Goal: Find specific page/section: Find specific page/section

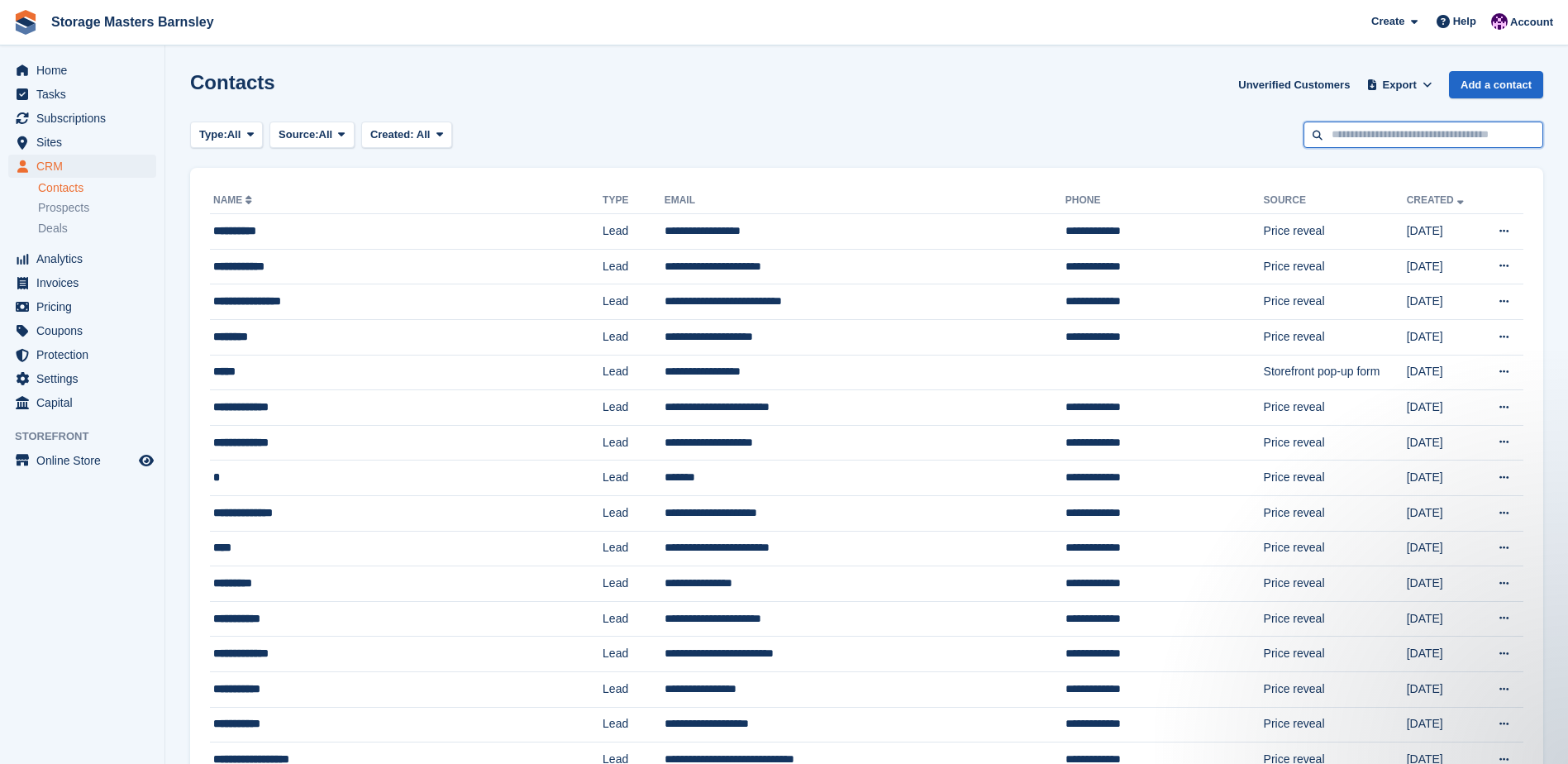
click at [1386, 134] on input "text" at bounding box center [1423, 135] width 240 height 28
type input "********"
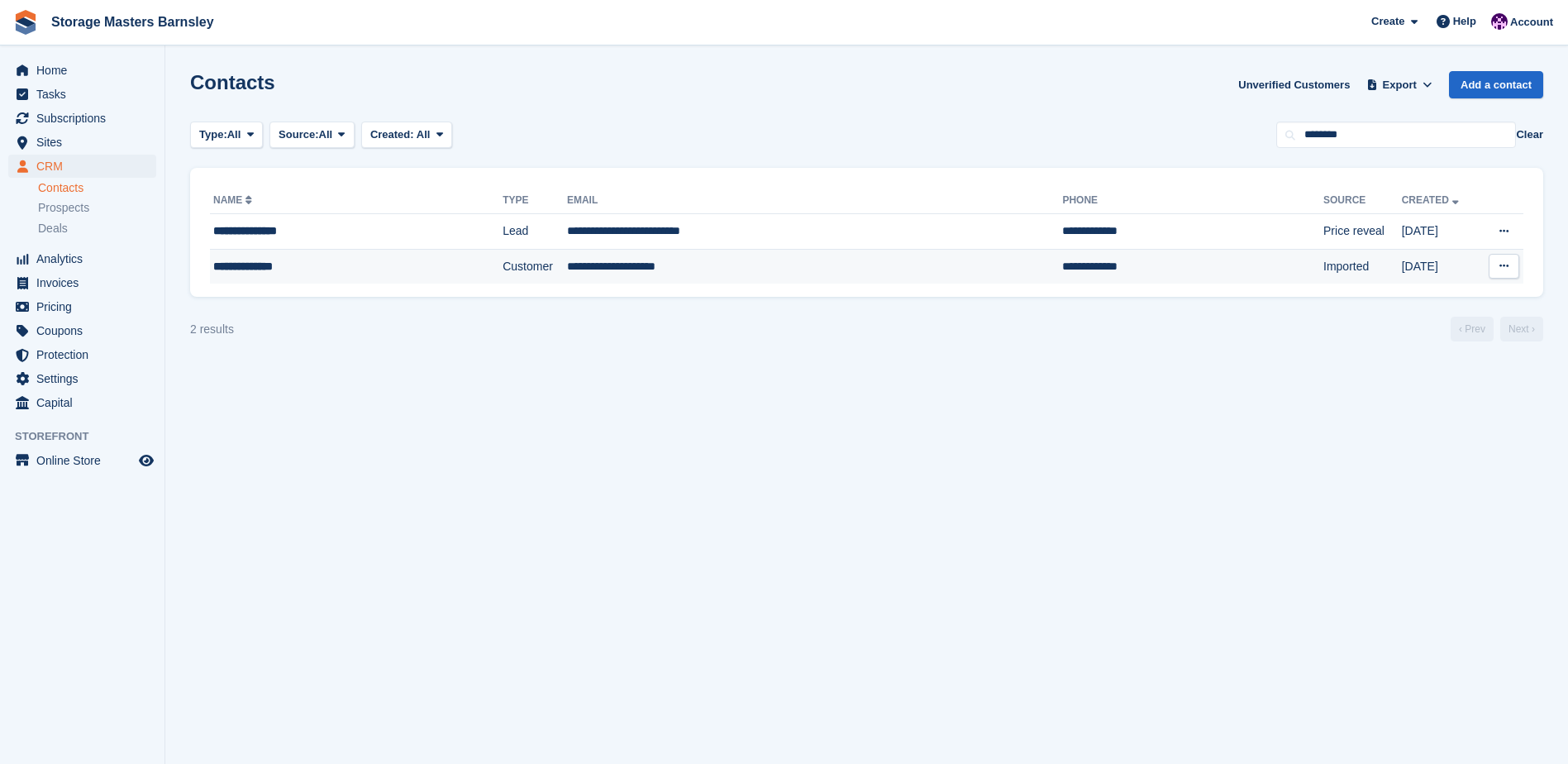
click at [728, 258] on td "**********" at bounding box center [815, 266] width 496 height 35
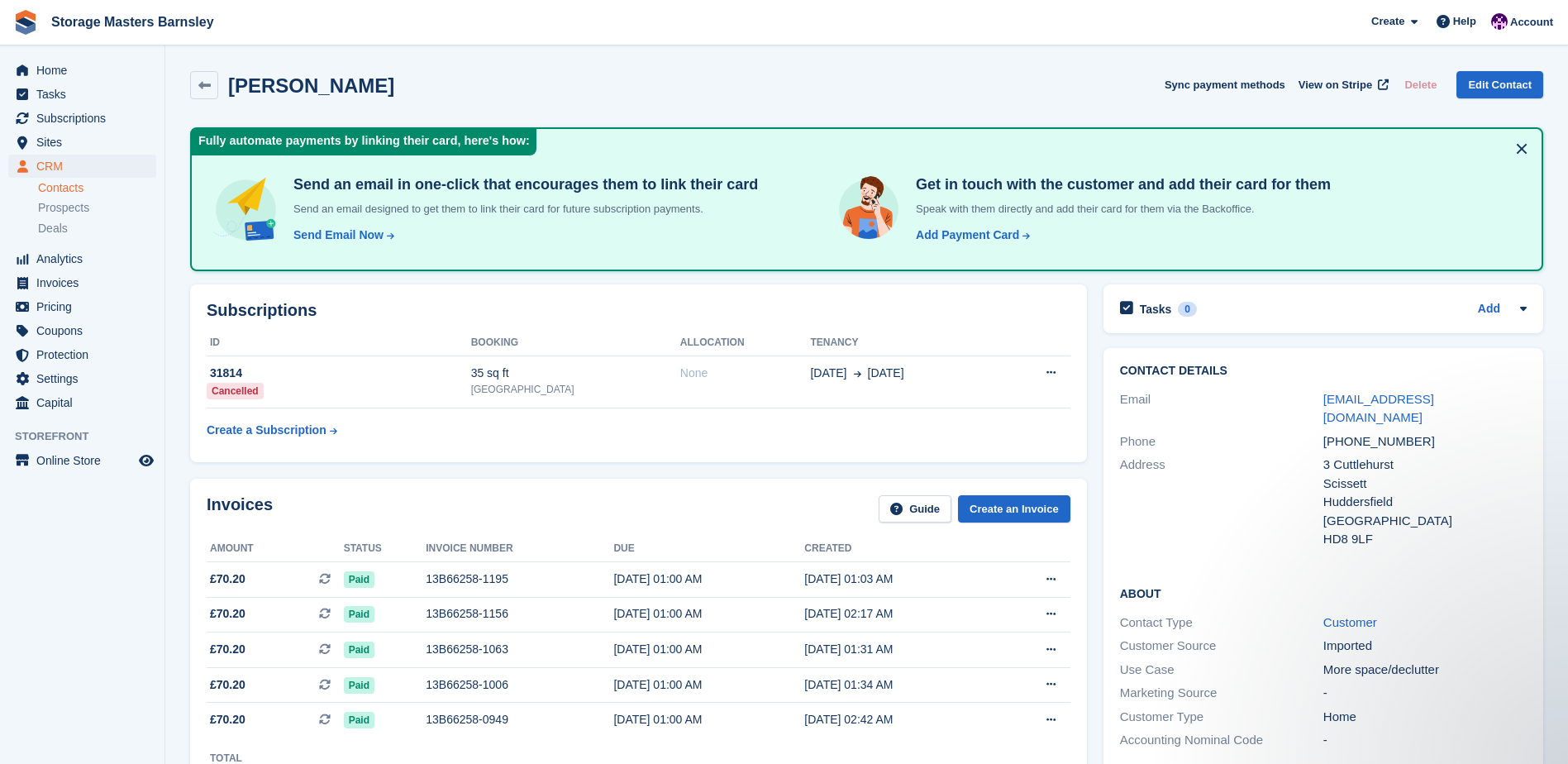
click at [934, 304] on h2 "Subscriptions" at bounding box center [638, 310] width 864 height 19
click at [856, 446] on div "Subscriptions ID Booking Allocation Tenancy 31814 Cancelled 35 sq ft [GEOGRAPHI…" at bounding box center [638, 374] width 897 height 178
click at [850, 434] on table "ID Booking Allocation Tenancy 31814 Cancelled 35 sq ft [GEOGRAPHIC_DATA] None […" at bounding box center [638, 388] width 864 height 117
click at [825, 425] on table "ID Booking Allocation Tenancy 31814 Cancelled 35 sq ft [GEOGRAPHIC_DATA] None […" at bounding box center [638, 388] width 864 height 117
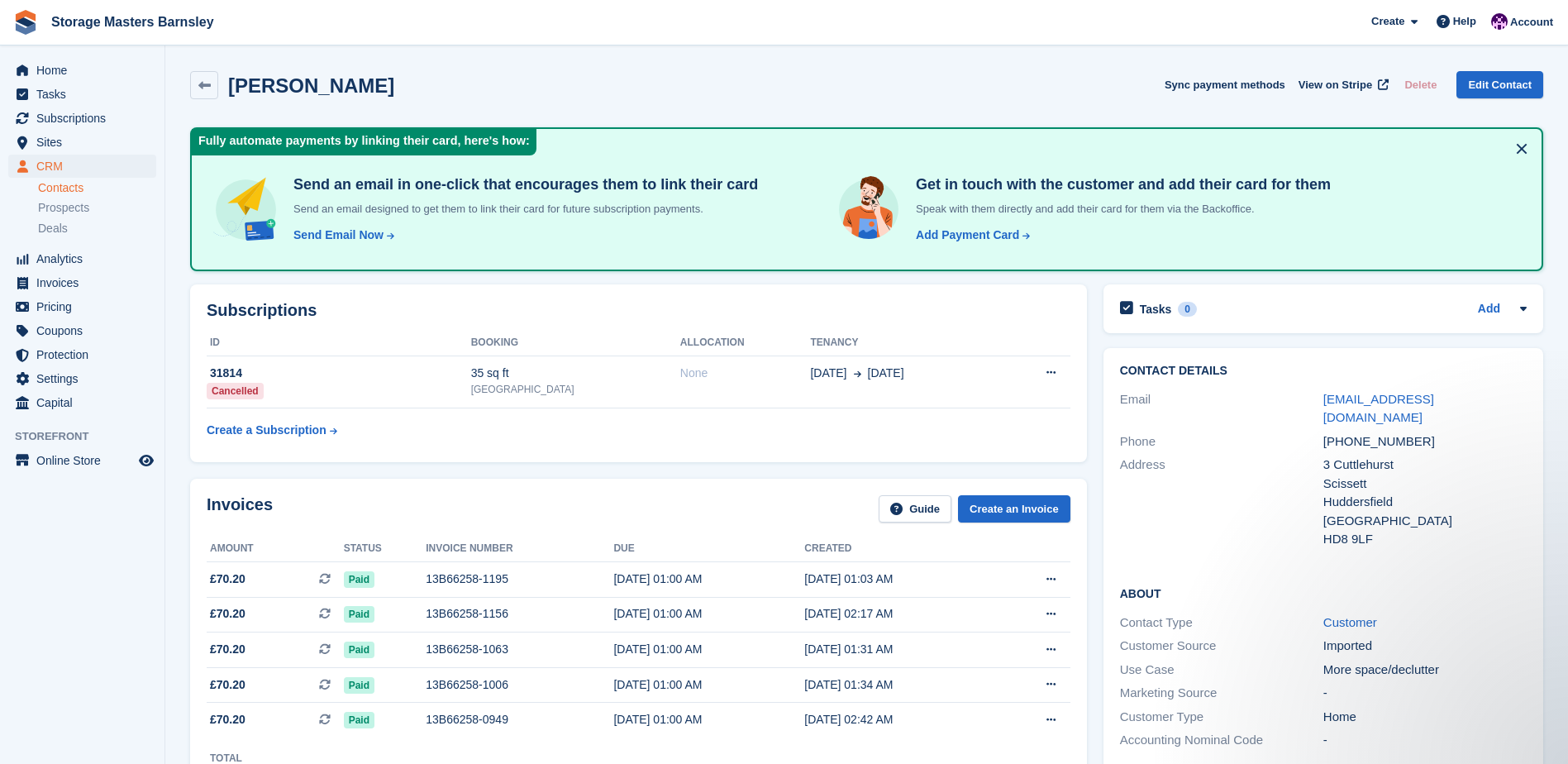
click at [831, 433] on table "ID Booking Allocation Tenancy 31814 Cancelled 35 sq ft Metro Trading Centre Bar…" at bounding box center [638, 388] width 864 height 117
click at [575, 418] on table "ID Booking Allocation Tenancy 31814 Cancelled 35 sq ft Metro Trading Centre Bar…" at bounding box center [638, 388] width 864 height 117
click at [651, 491] on div "Invoices Guide Create an Invoice Amount Status Invoice number Due Created £70.2…" at bounding box center [638, 638] width 897 height 320
click at [650, 503] on div "Invoices Guide Create an Invoice" at bounding box center [638, 513] width 864 height 38
click at [678, 500] on div "Invoices Guide Create an Invoice" at bounding box center [638, 513] width 864 height 38
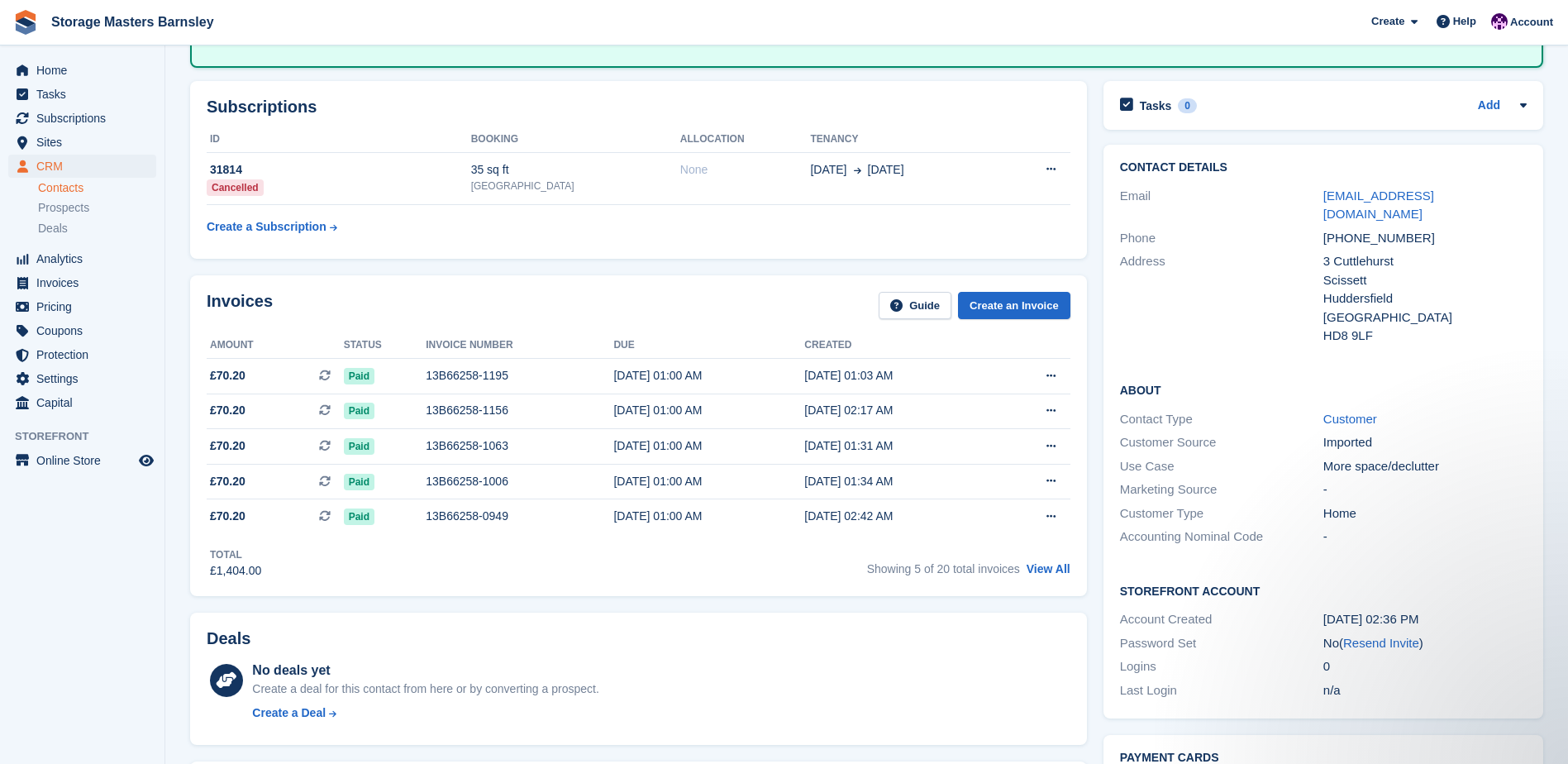
scroll to position [165, 0]
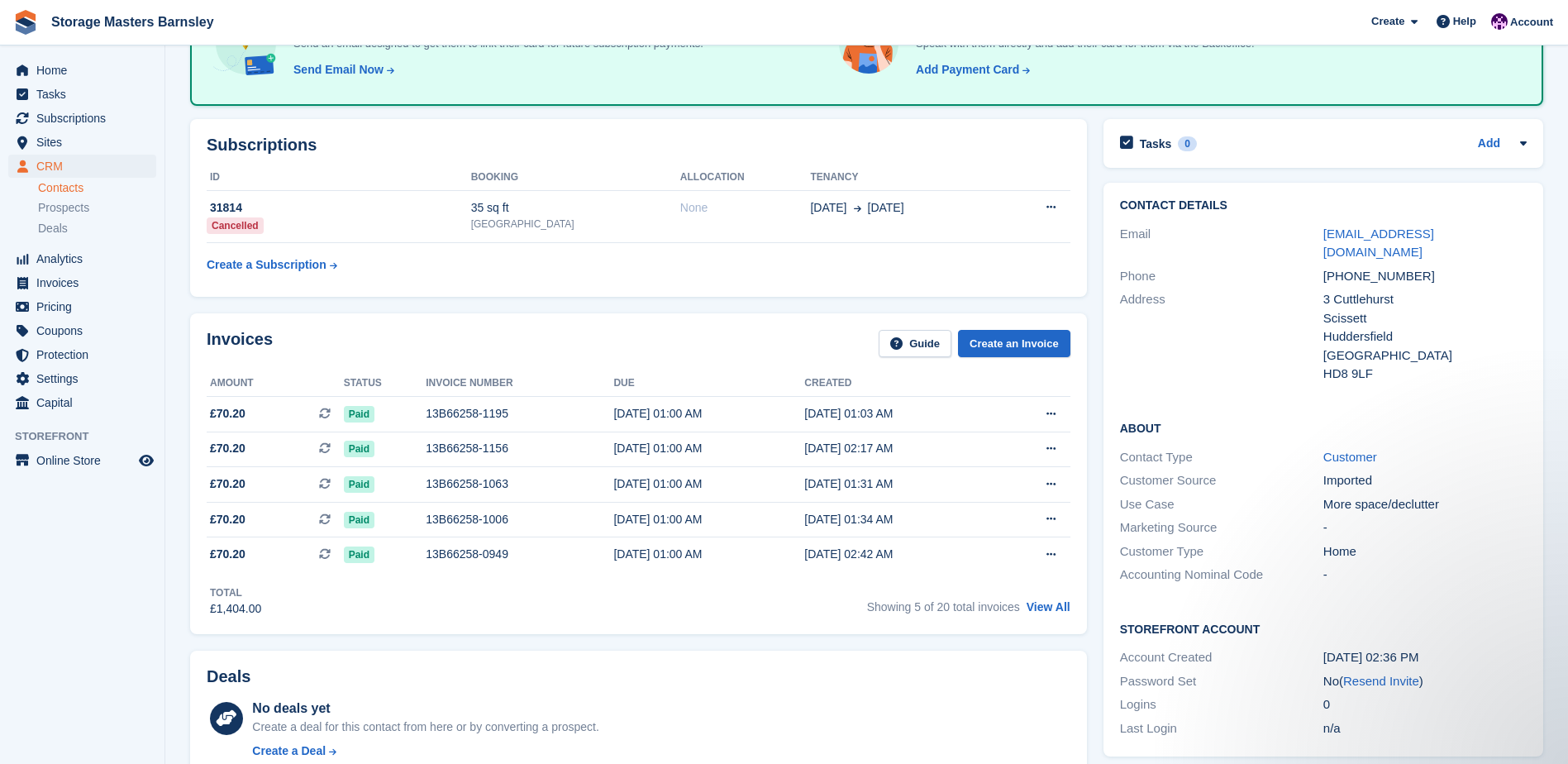
click at [716, 662] on div "Deals No deals yet Create a deal for this contact from here or by converting a …" at bounding box center [638, 717] width 897 height 133
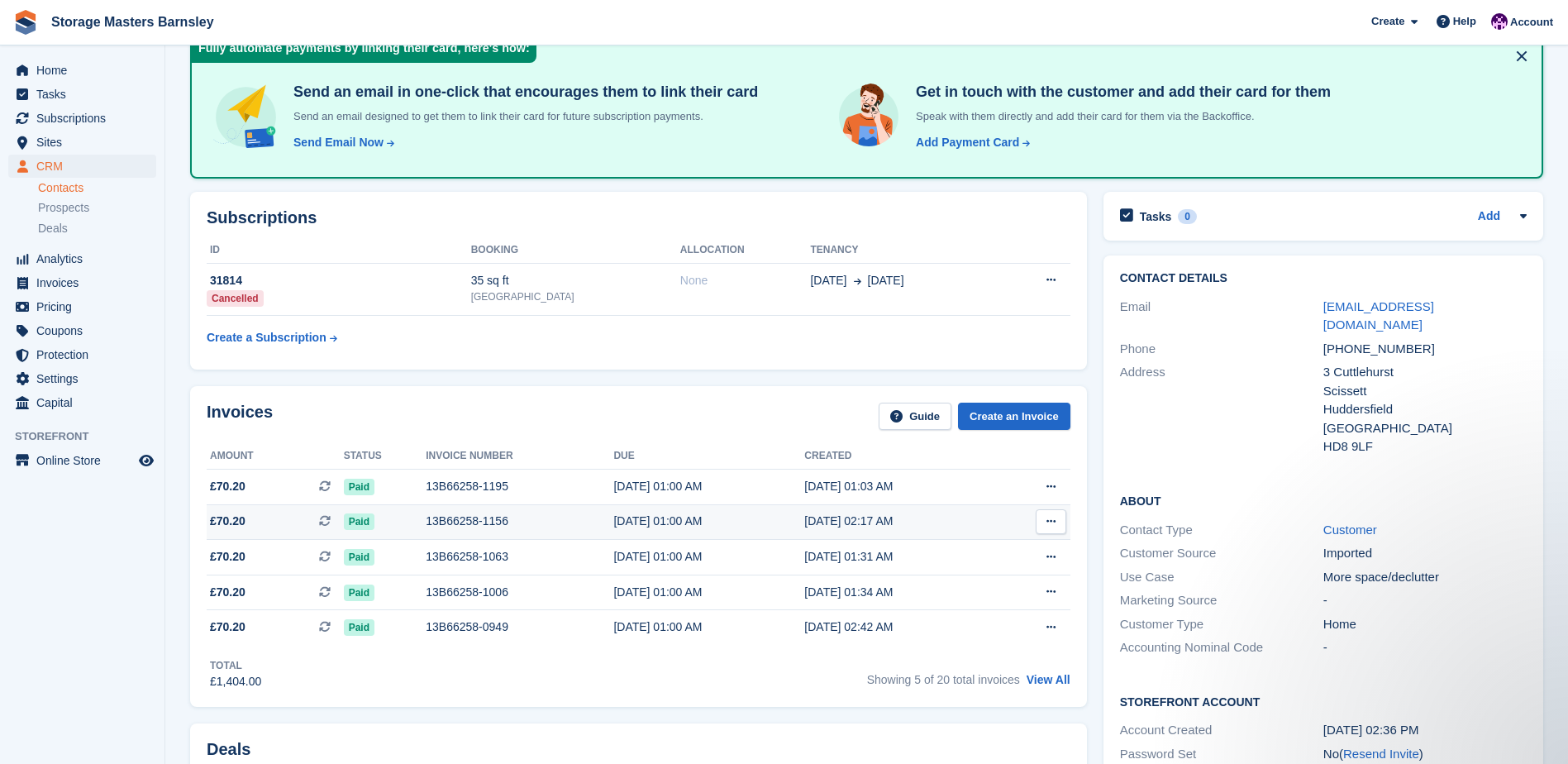
scroll to position [0, 0]
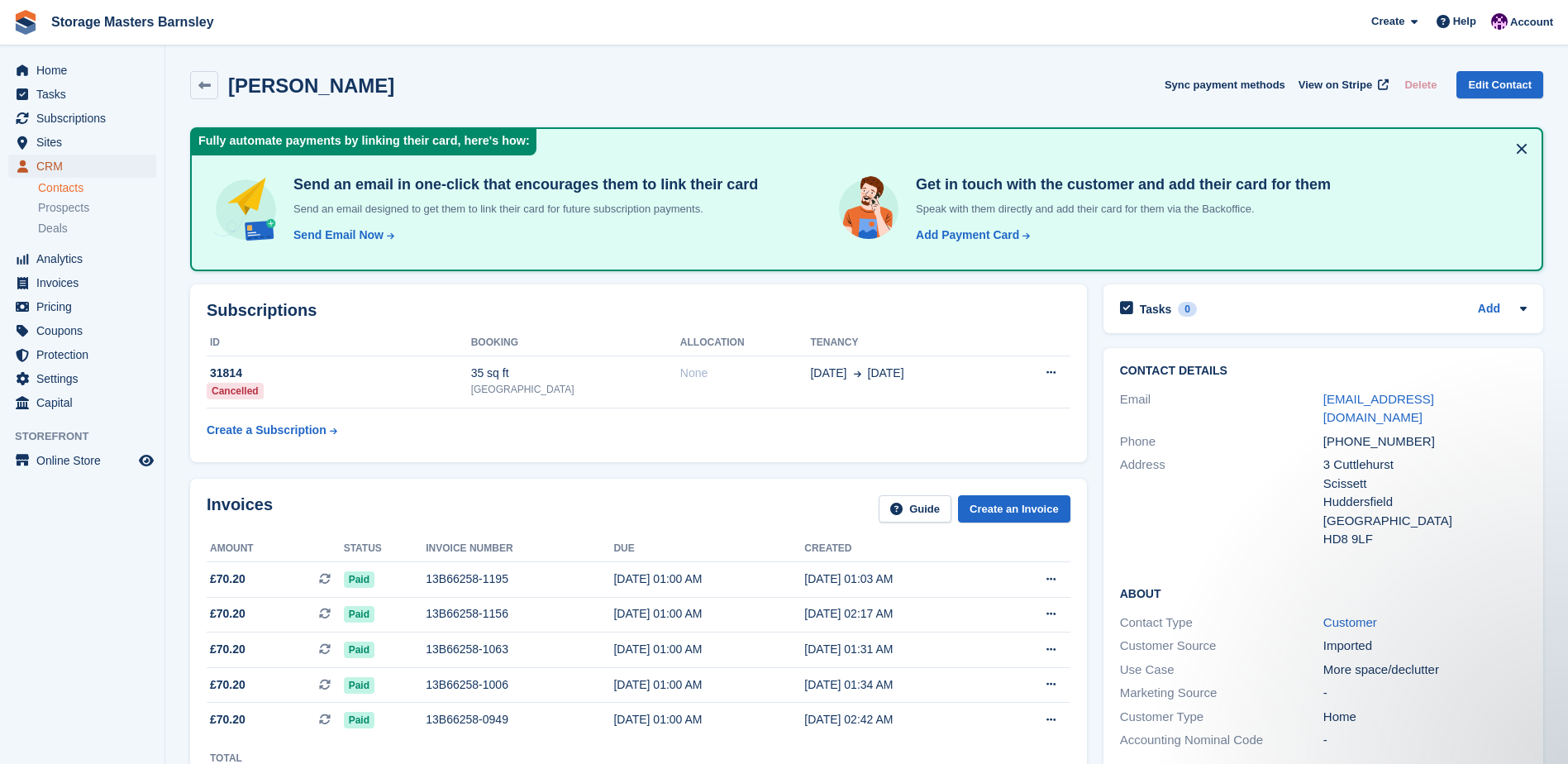
click at [87, 166] on span "CRM" at bounding box center [86, 165] width 99 height 23
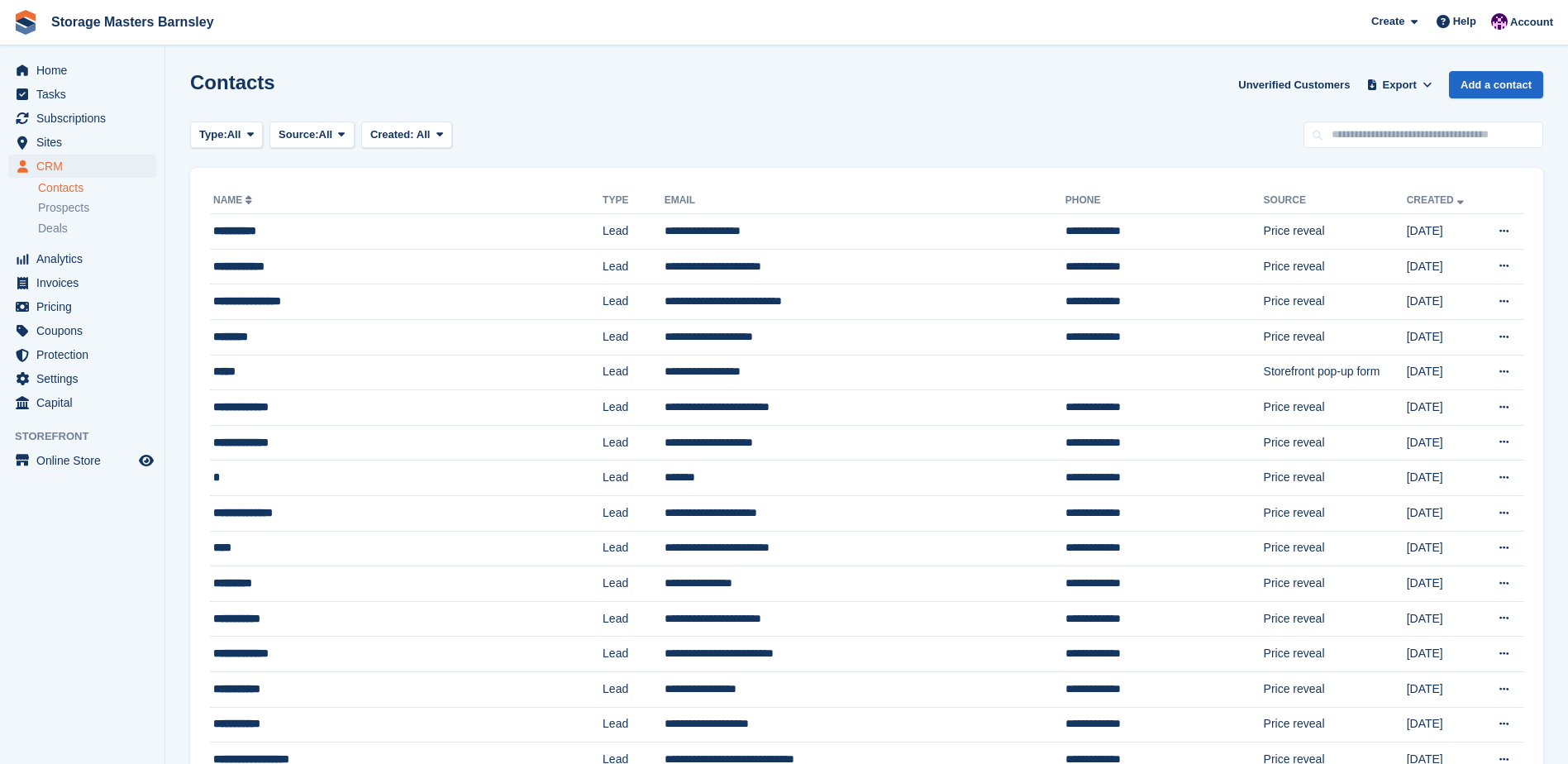
click at [808, 86] on div "Contacts Unverified Customers Export Export Contacts Export a CSV of all Contac…" at bounding box center [867, 94] width 1353 height 47
